Goal: Task Accomplishment & Management: Use online tool/utility

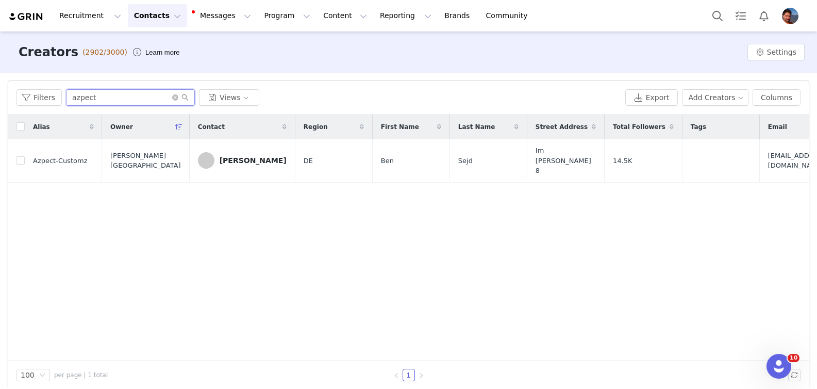
click at [109, 98] on input "azpect" at bounding box center [130, 97] width 129 height 17
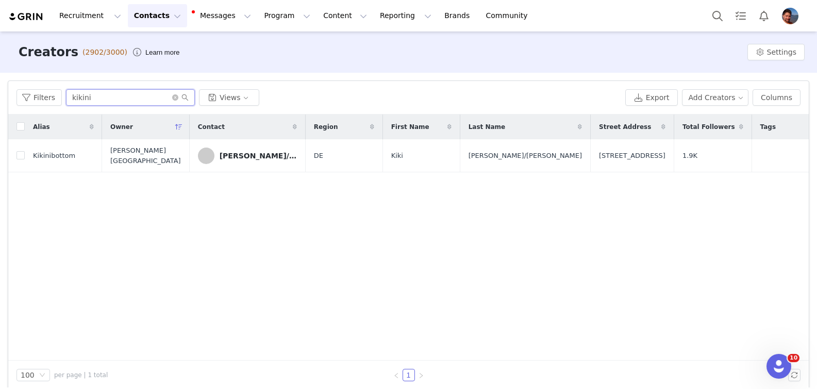
type input "kikini"
click at [247, 155] on div "[PERSON_NAME]/[PERSON_NAME]" at bounding box center [258, 156] width 77 height 8
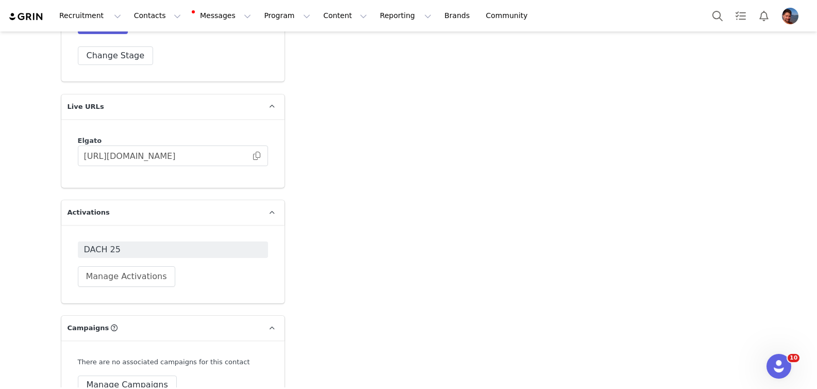
scroll to position [2463, 0]
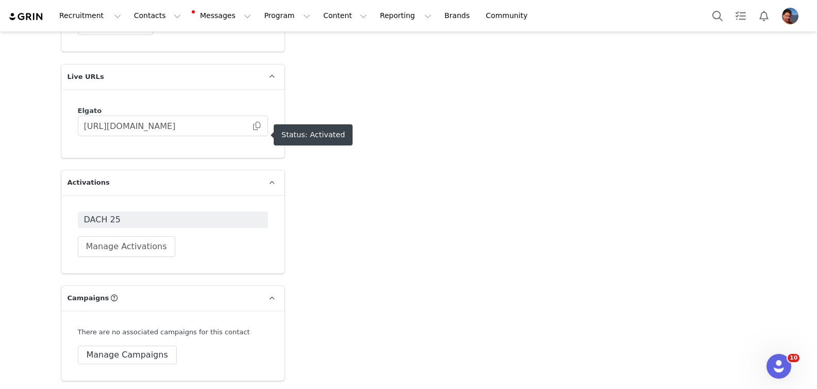
click at [218, 214] on span "DACH 25" at bounding box center [173, 220] width 178 height 12
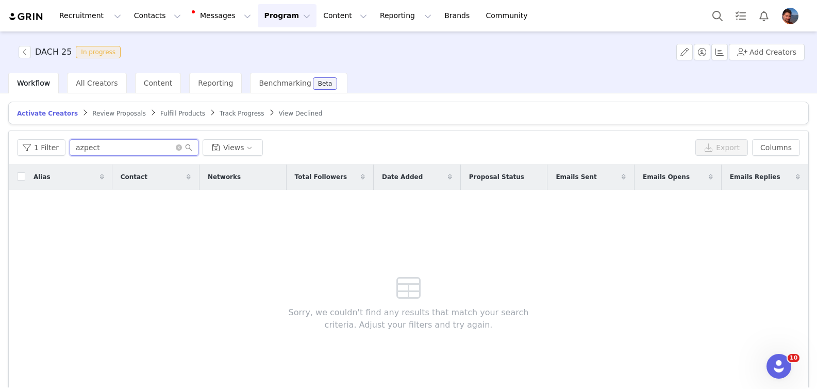
click at [102, 145] on input "azpect" at bounding box center [134, 147] width 129 height 17
click at [99, 87] on span "All Creators" at bounding box center [97, 83] width 42 height 8
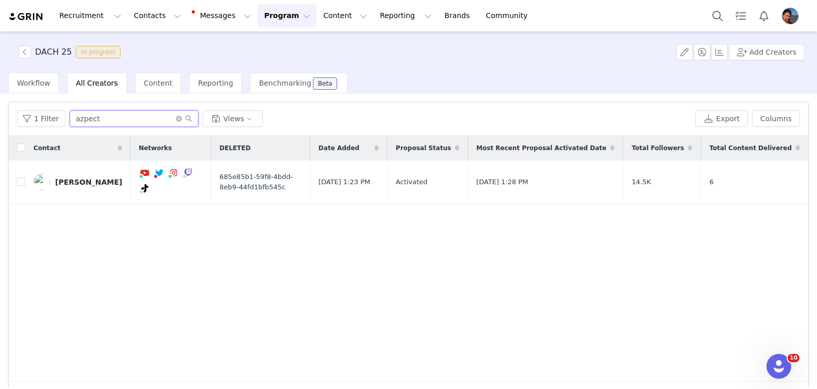
click at [130, 126] on input "azpect" at bounding box center [134, 118] width 129 height 17
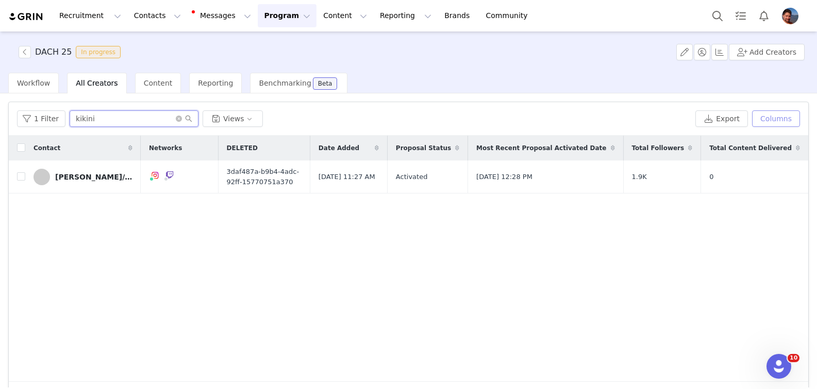
type input "kikini"
click at [786, 121] on button "Columns" at bounding box center [776, 118] width 48 height 17
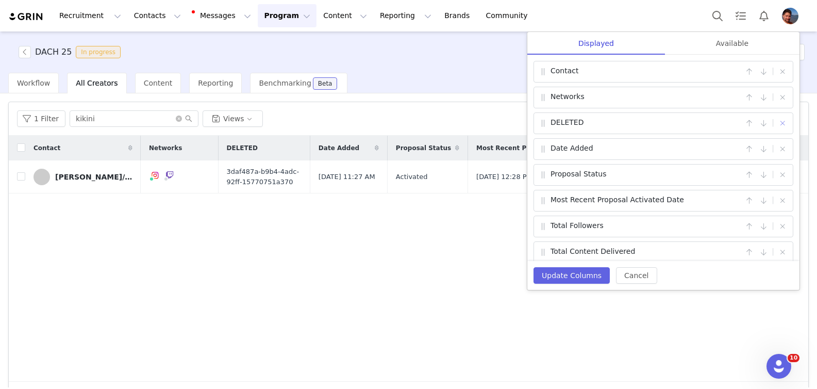
click at [781, 125] on button "button" at bounding box center [783, 123] width 12 height 12
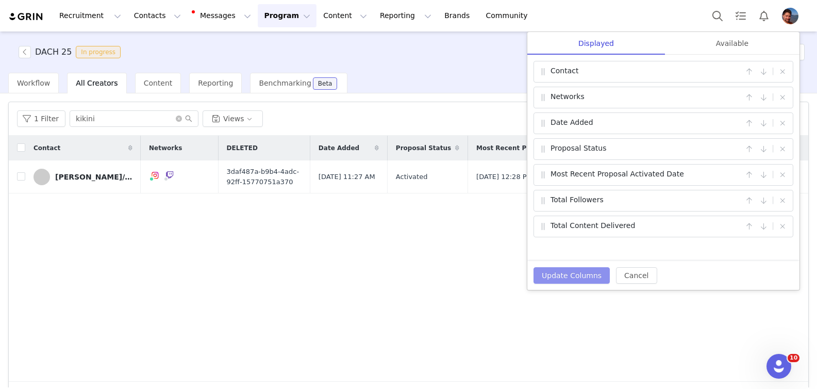
click at [584, 280] on button "Update Columns" at bounding box center [572, 275] width 76 height 17
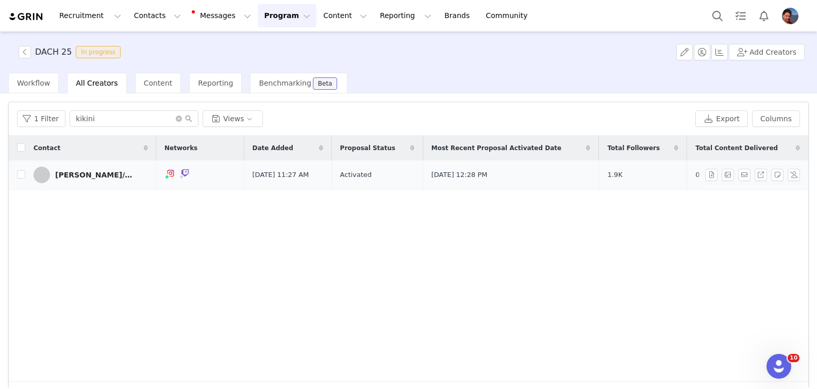
click at [56, 172] on div "[PERSON_NAME]/[PERSON_NAME]" at bounding box center [93, 175] width 77 height 8
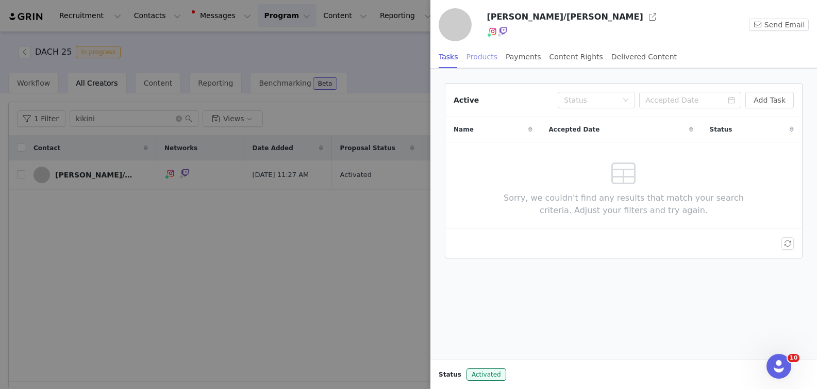
click at [483, 58] on div "Products" at bounding box center [482, 56] width 31 height 23
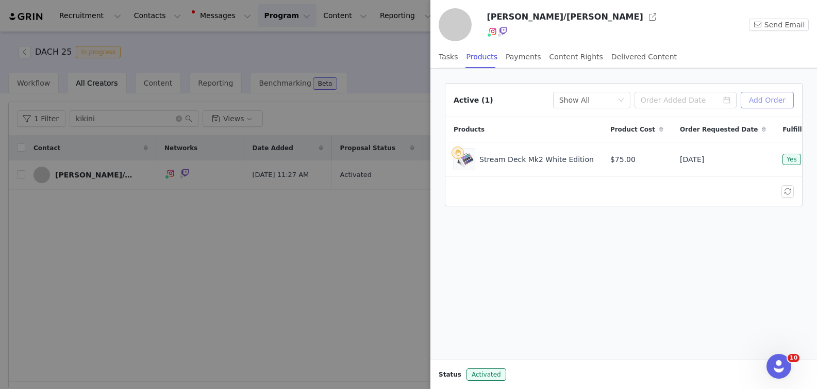
click at [774, 101] on button "Add Order" at bounding box center [767, 100] width 53 height 17
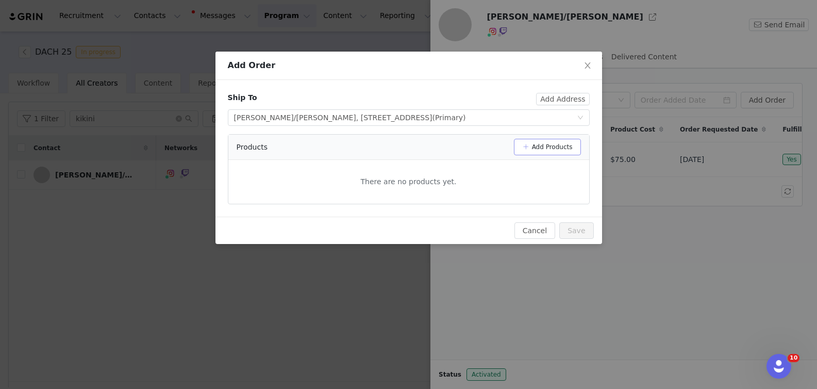
click at [561, 147] on button "Add Products" at bounding box center [547, 147] width 67 height 17
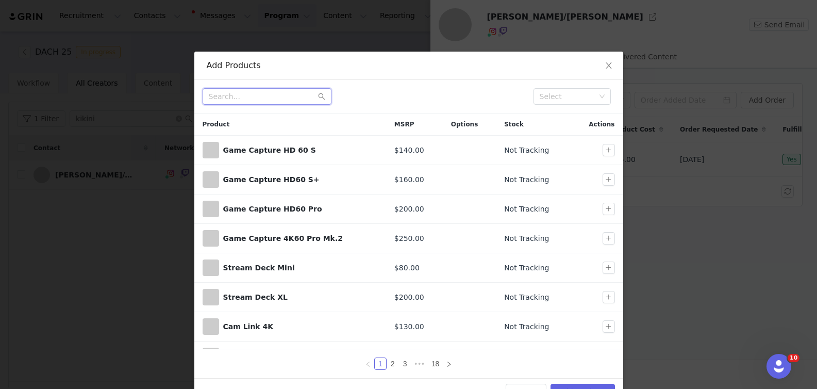
click at [257, 104] on input "text" at bounding box center [267, 96] width 129 height 17
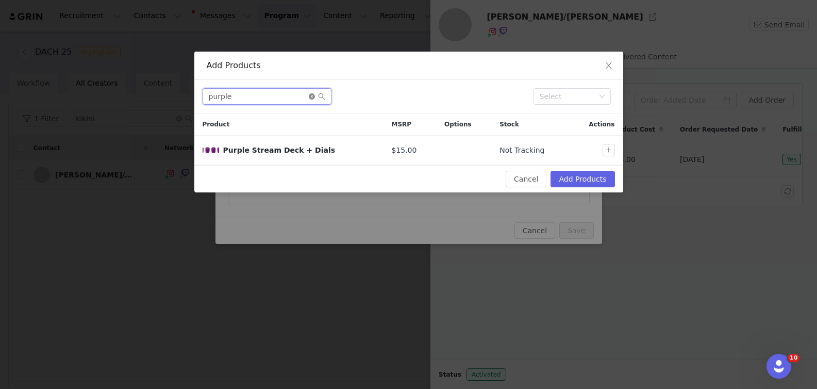
type input "purple"
drag, startPoint x: 313, startPoint y: 97, endPoint x: 294, endPoint y: 95, distance: 18.6
click at [311, 97] on icon "icon: close-circle" at bounding box center [312, 96] width 6 height 6
click at [286, 95] on input "text" at bounding box center [267, 96] width 129 height 17
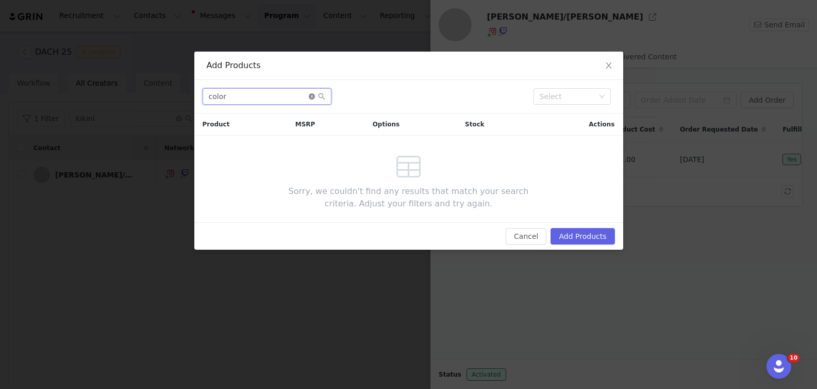
type input "color"
click at [313, 94] on icon "icon: close-circle" at bounding box center [312, 96] width 6 height 6
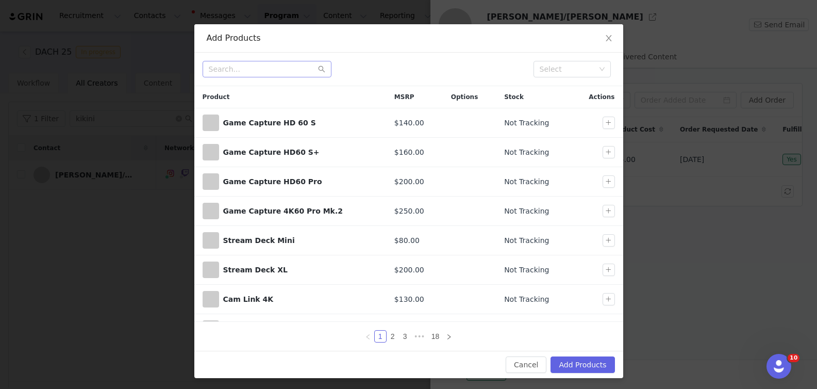
scroll to position [29, 0]
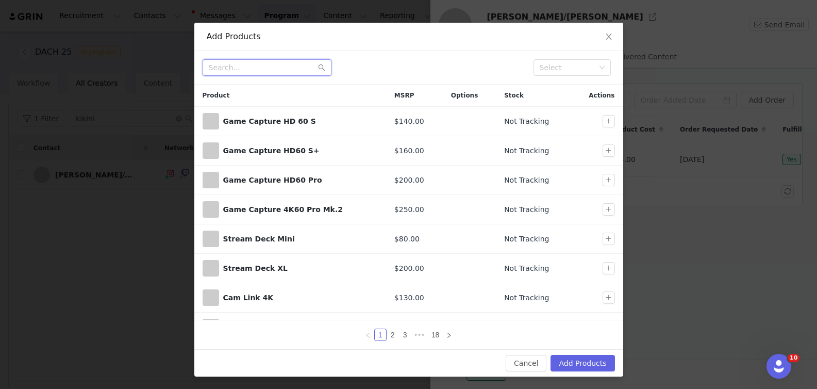
click at [265, 69] on input "text" at bounding box center [267, 67] width 129 height 17
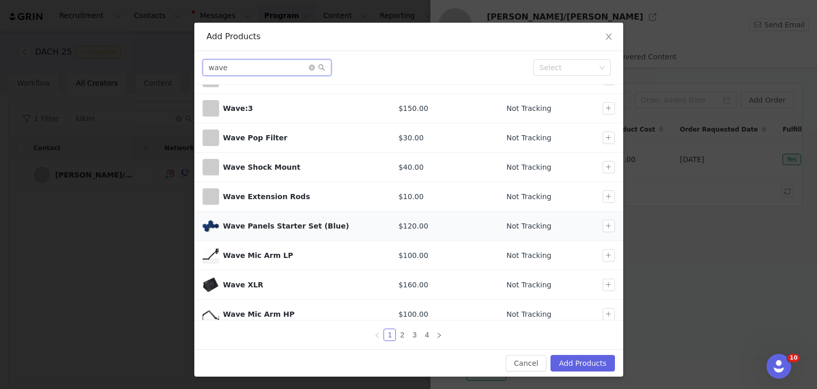
scroll to position [80, 0]
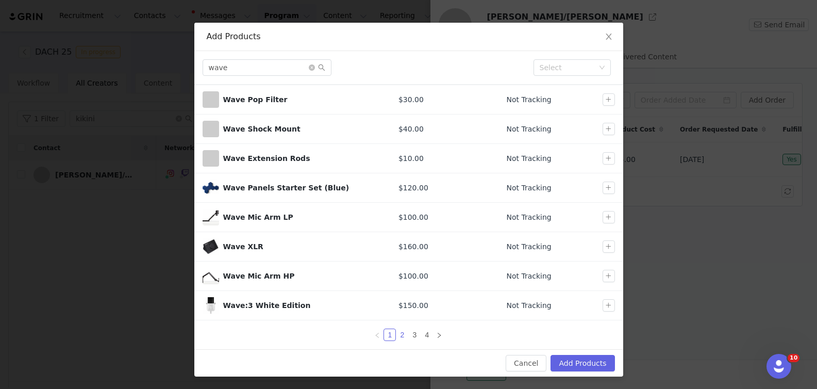
click at [405, 335] on link "2" at bounding box center [402, 334] width 11 height 11
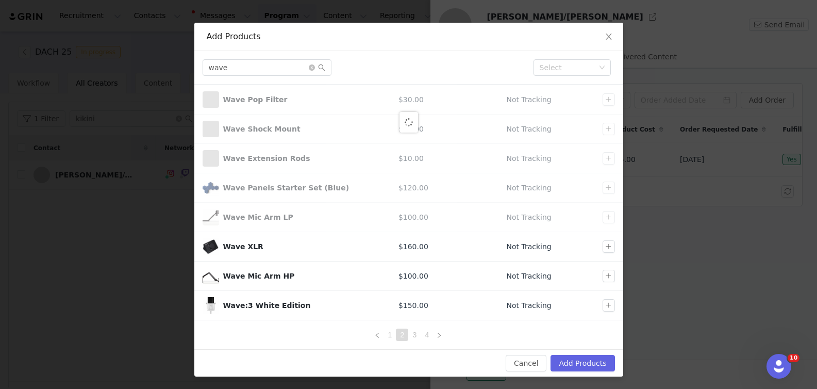
scroll to position [0, 0]
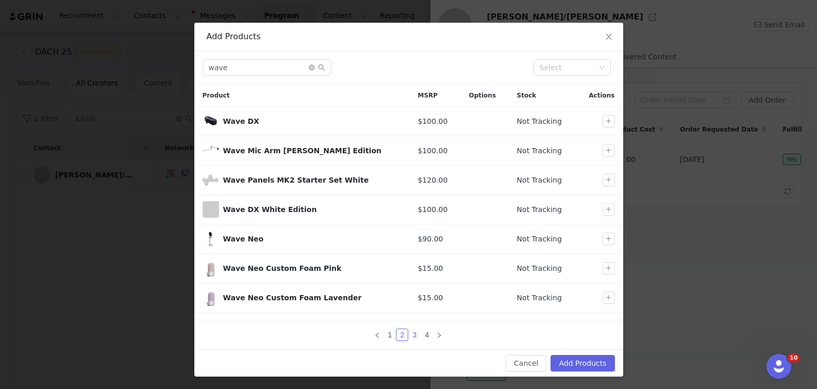
click at [413, 334] on link "3" at bounding box center [414, 334] width 11 height 11
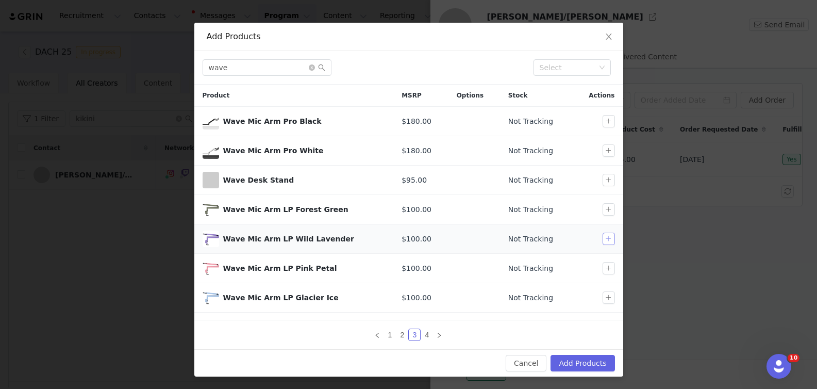
click at [613, 238] on button "button" at bounding box center [609, 239] width 12 height 12
click at [258, 64] on input "wave" at bounding box center [267, 67] width 129 height 17
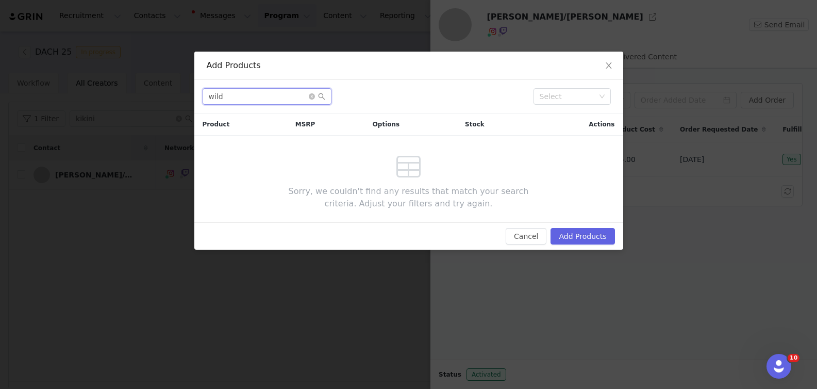
drag, startPoint x: 274, startPoint y: 97, endPoint x: 189, endPoint y: 94, distance: 85.1
click at [189, 94] on div "Add Products wild Select Product MSRP Options Stock Actions Sorry, we couldn't …" at bounding box center [408, 194] width 817 height 389
type input "lavender"
click at [309, 99] on icon "icon: close-circle" at bounding box center [312, 96] width 6 height 6
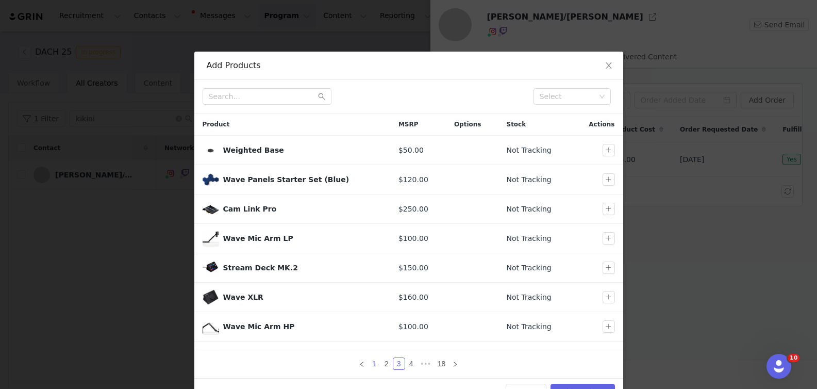
click at [373, 363] on link "1" at bounding box center [374, 363] width 11 height 11
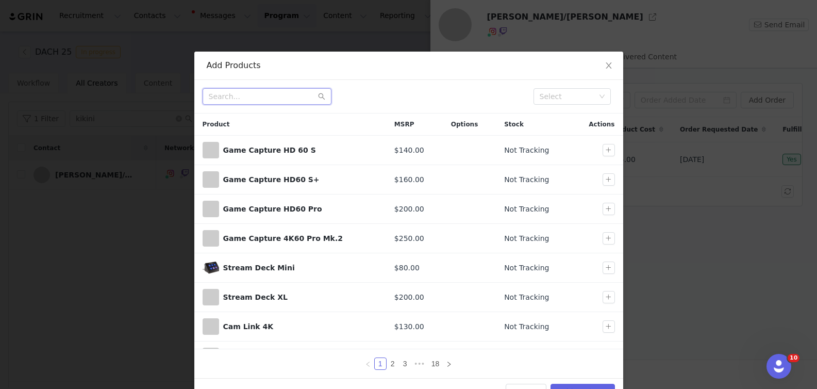
click at [247, 94] on input "text" at bounding box center [267, 96] width 129 height 17
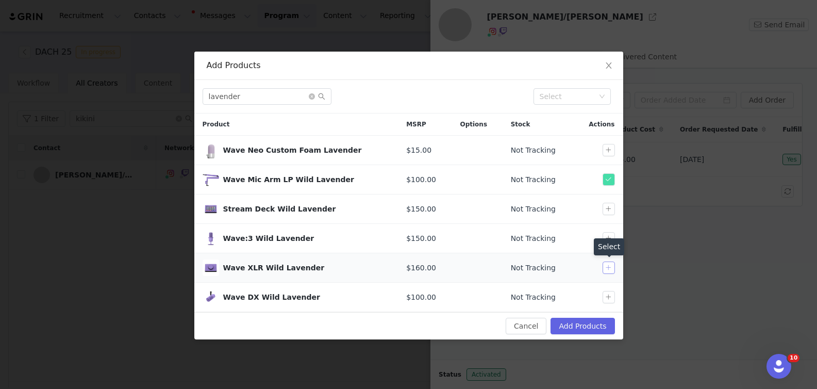
drag, startPoint x: 609, startPoint y: 269, endPoint x: 609, endPoint y: 274, distance: 5.2
click at [609, 269] on button "button" at bounding box center [609, 267] width 12 height 12
click at [612, 298] on button "button" at bounding box center [609, 297] width 12 height 12
drag, startPoint x: 286, startPoint y: 101, endPoint x: 177, endPoint y: 82, distance: 110.9
click at [178, 83] on div "Add Products lavender Select Product MSRP Options Stock Actions Wave Neo Custom…" at bounding box center [408, 194] width 817 height 389
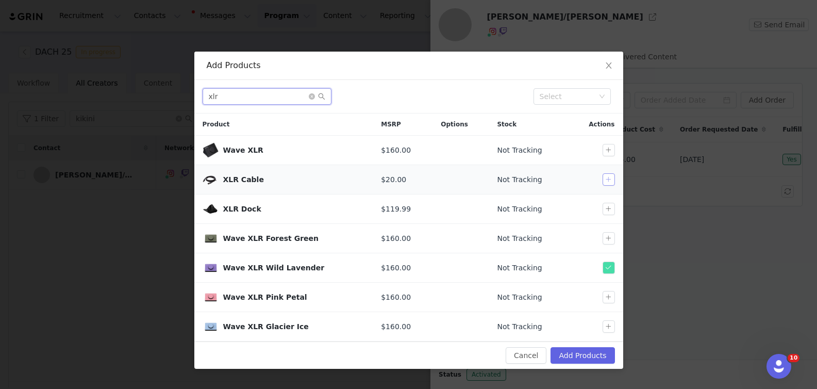
type input "xlr"
click at [609, 180] on button "button" at bounding box center [609, 179] width 12 height 12
click at [600, 352] on button "Add Products" at bounding box center [583, 355] width 64 height 17
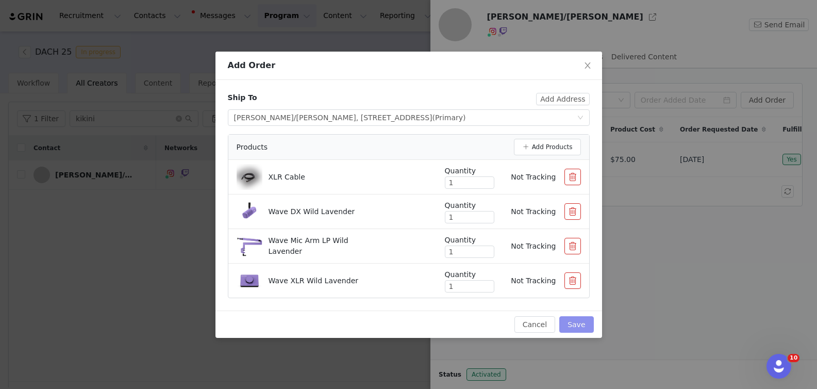
click at [587, 326] on button "Save" at bounding box center [577, 324] width 34 height 17
